Goal: Information Seeking & Learning: Learn about a topic

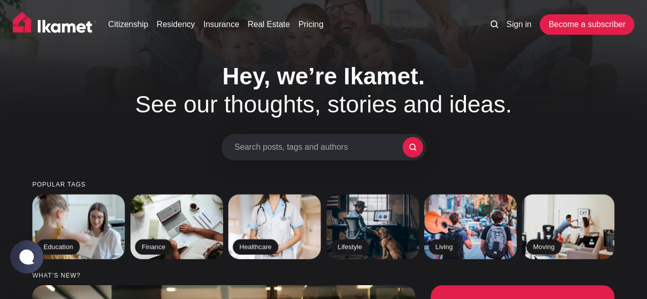
click at [69, 31] on img at bounding box center [55, 25] width 84 height 26
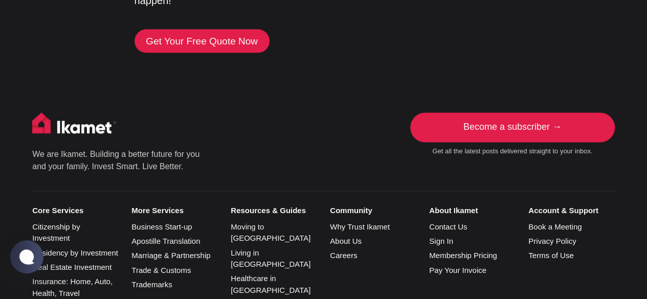
scroll to position [2612, 0]
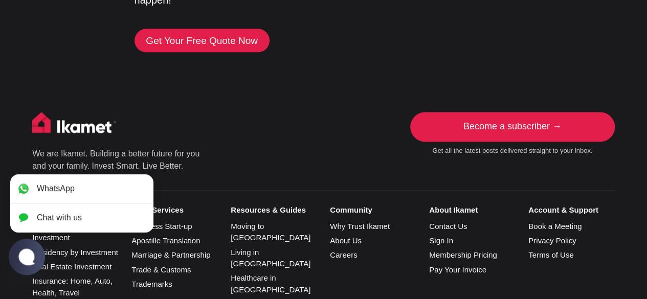
click at [27, 257] on jdiv at bounding box center [27, 256] width 20 height 17
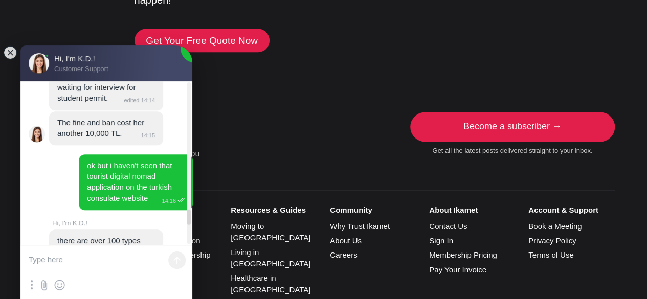
scroll to position [4172, 0]
drag, startPoint x: 116, startPoint y: 198, endPoint x: 56, endPoint y: 185, distance: 60.8
